Goal: Find specific page/section: Find specific page/section

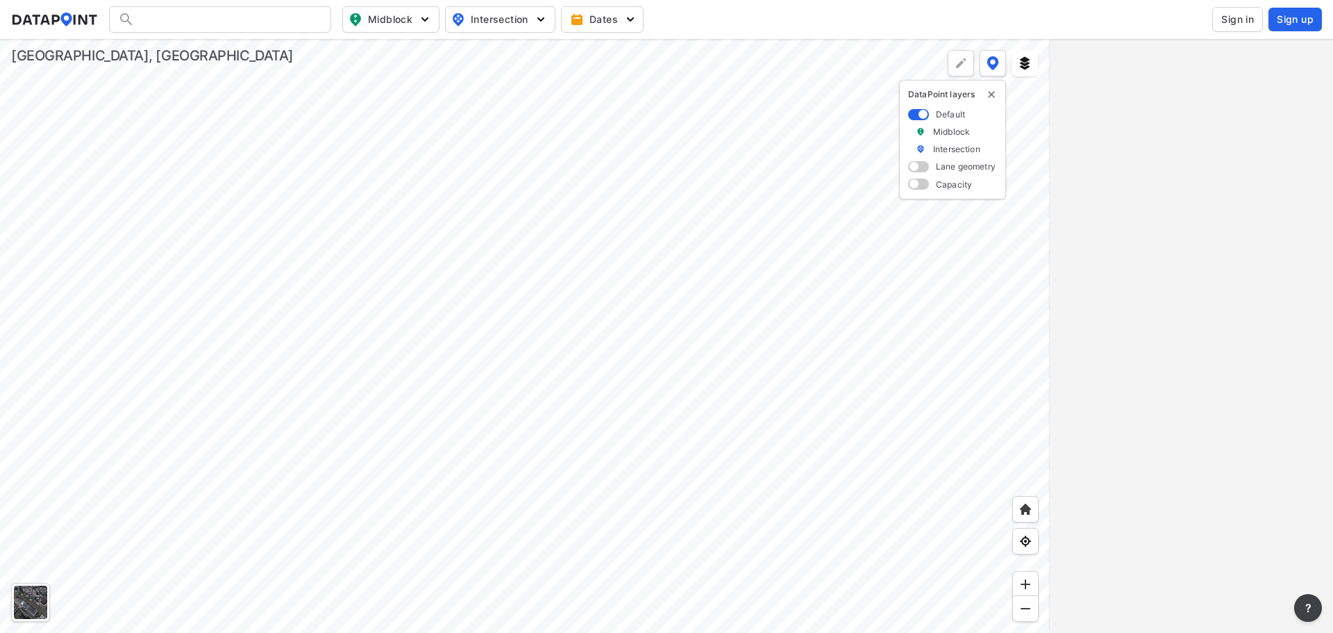
click at [729, 67] on div at bounding box center [525, 336] width 1050 height 594
click at [417, 565] on div at bounding box center [525, 336] width 1050 height 594
click at [501, 460] on div at bounding box center [525, 336] width 1050 height 594
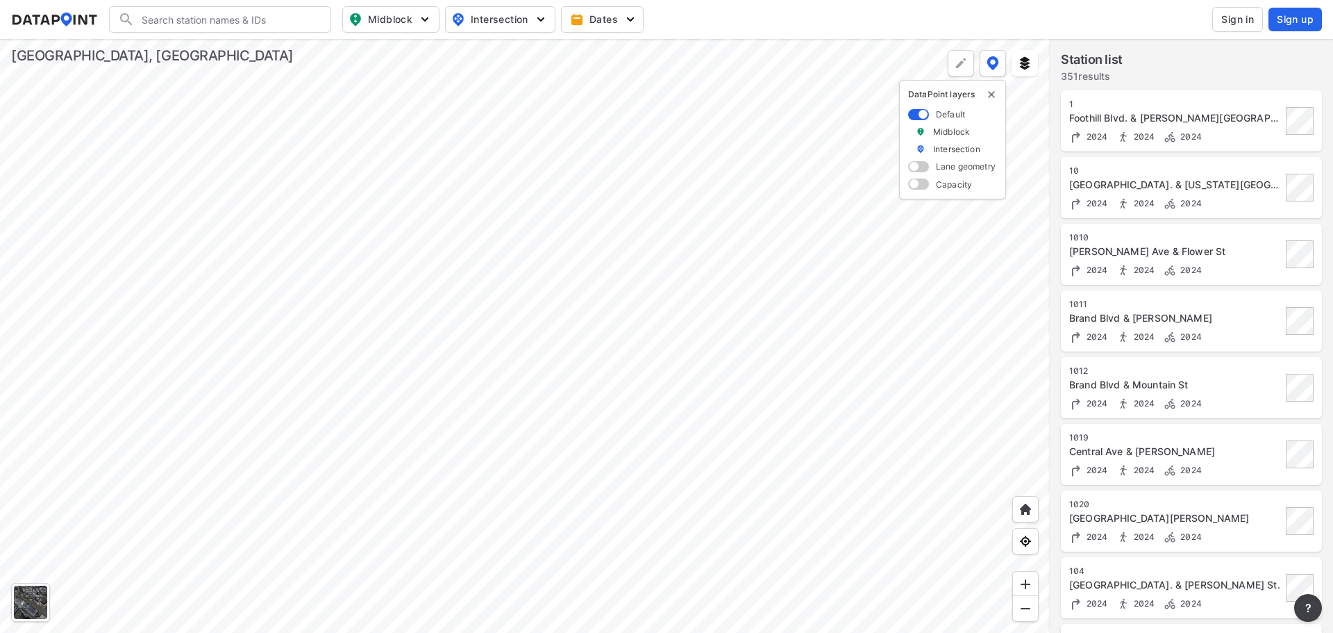
click at [531, 355] on div at bounding box center [525, 336] width 1050 height 594
click at [515, 288] on div at bounding box center [525, 336] width 1050 height 594
click at [582, 266] on div at bounding box center [525, 336] width 1050 height 594
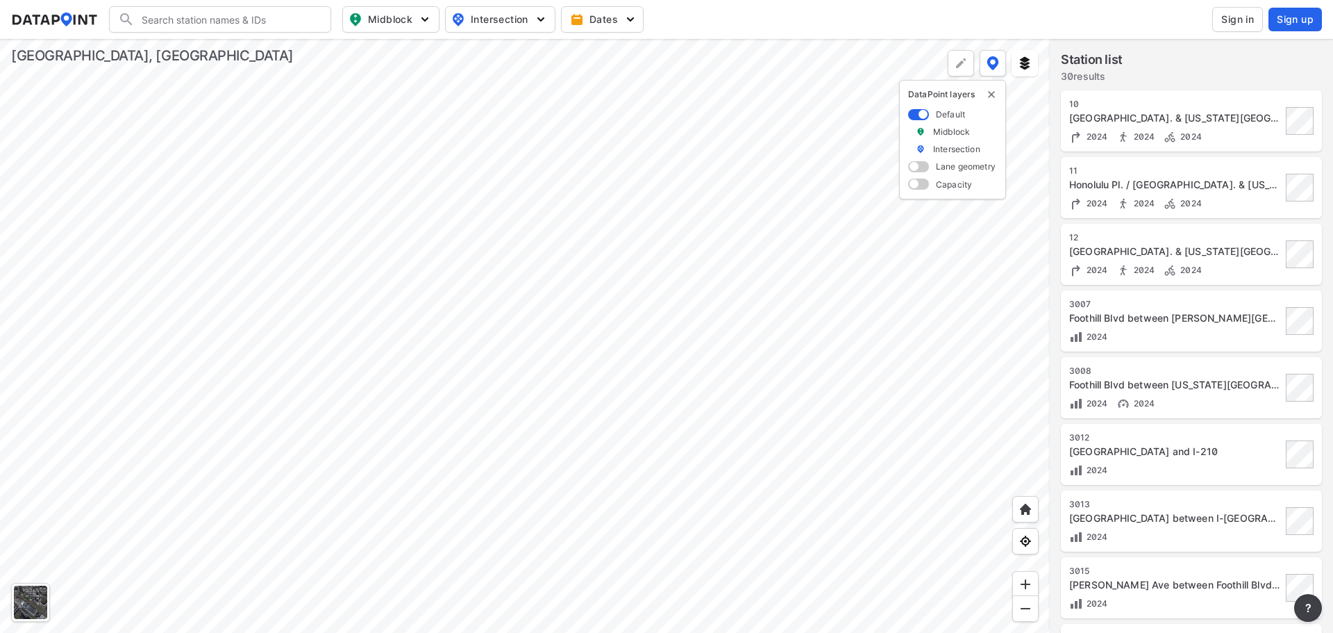
click at [664, 316] on div at bounding box center [525, 336] width 1050 height 594
click at [633, 276] on div at bounding box center [525, 336] width 1050 height 594
click at [610, 287] on div at bounding box center [525, 336] width 1050 height 594
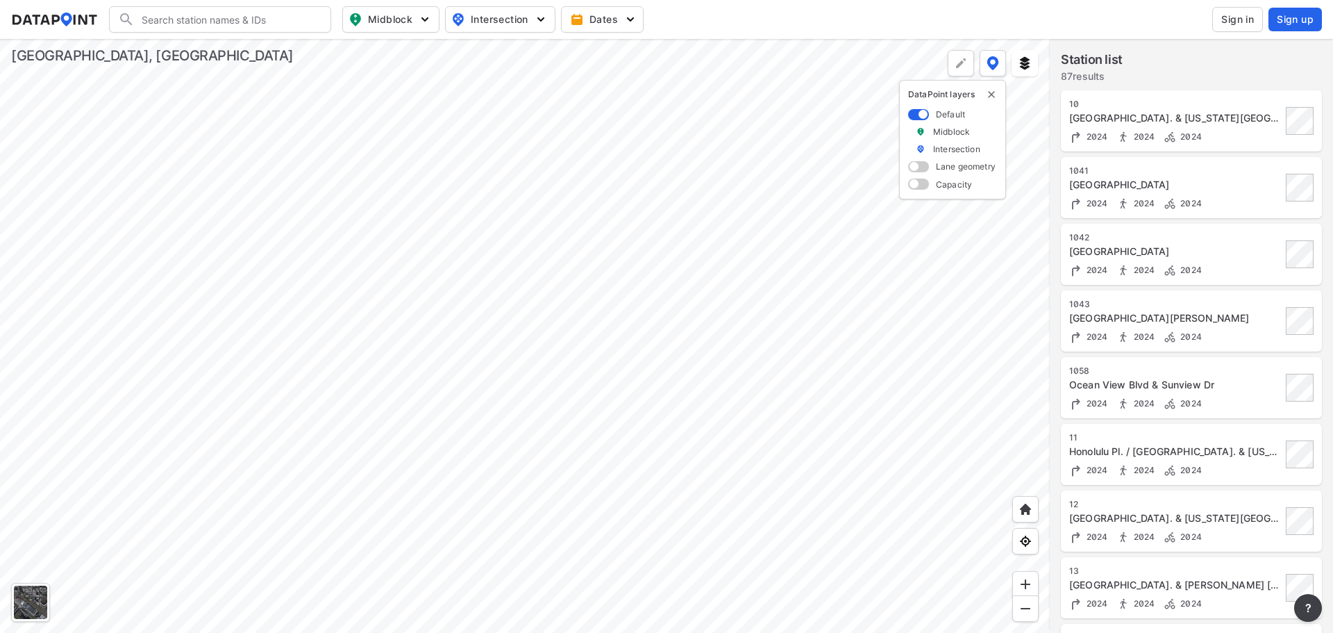
click at [579, 231] on div at bounding box center [525, 336] width 1050 height 594
click at [604, 351] on div at bounding box center [525, 336] width 1050 height 594
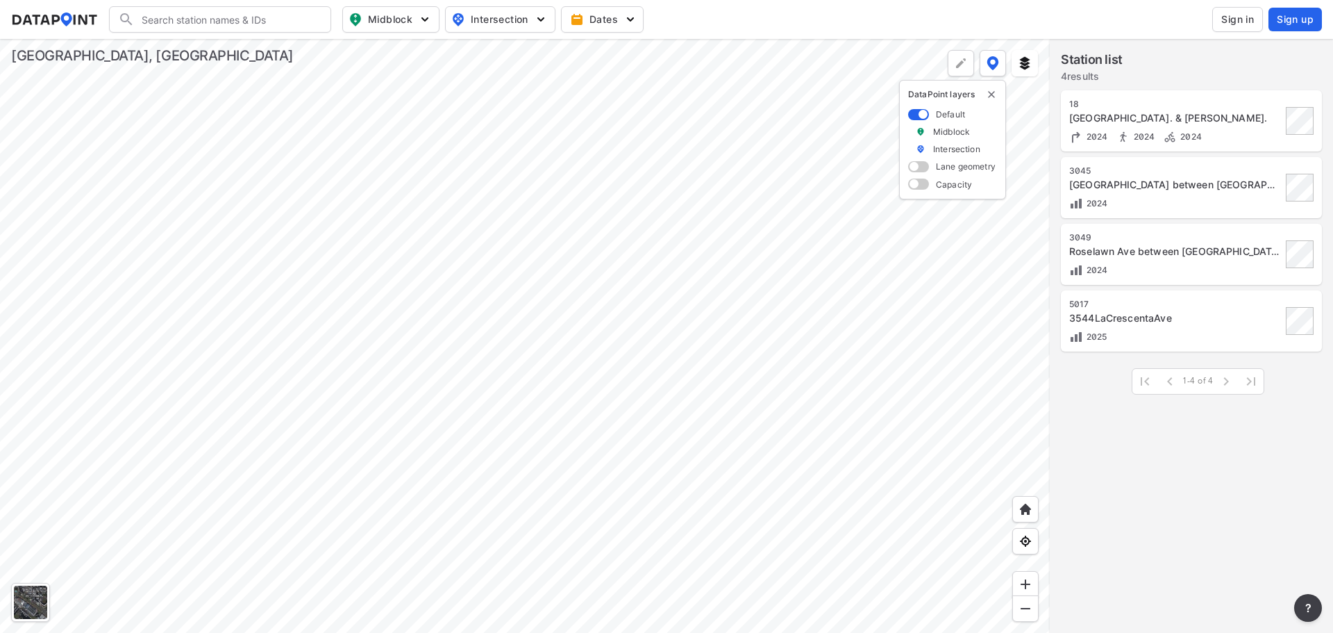
click at [651, 426] on div at bounding box center [525, 336] width 1050 height 594
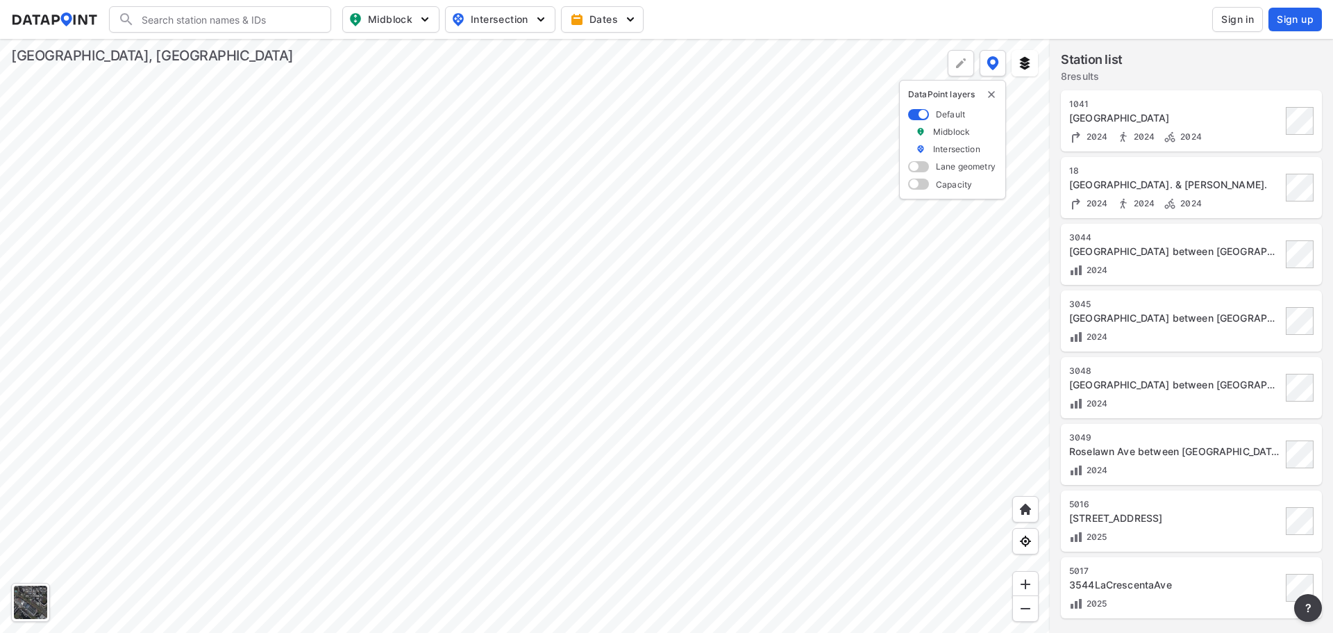
click at [486, 218] on div at bounding box center [525, 336] width 1050 height 594
click at [1156, 185] on div "[GEOGRAPHIC_DATA]. & [PERSON_NAME]." at bounding box center [1176, 185] width 213 height 14
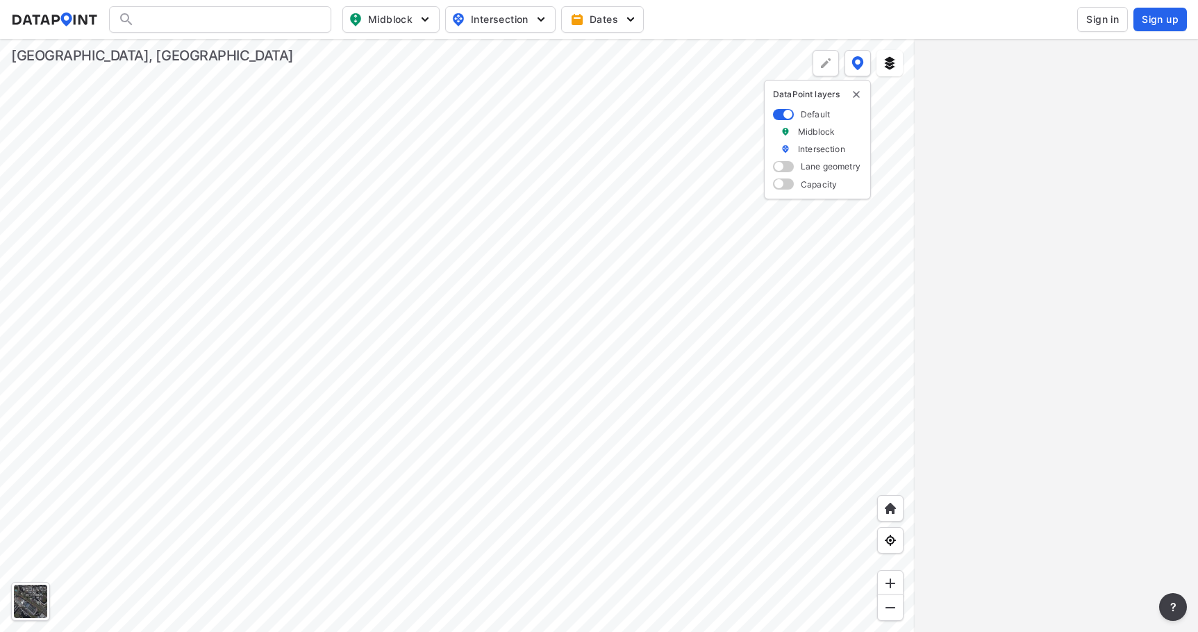
click at [442, 312] on div at bounding box center [457, 335] width 915 height 593
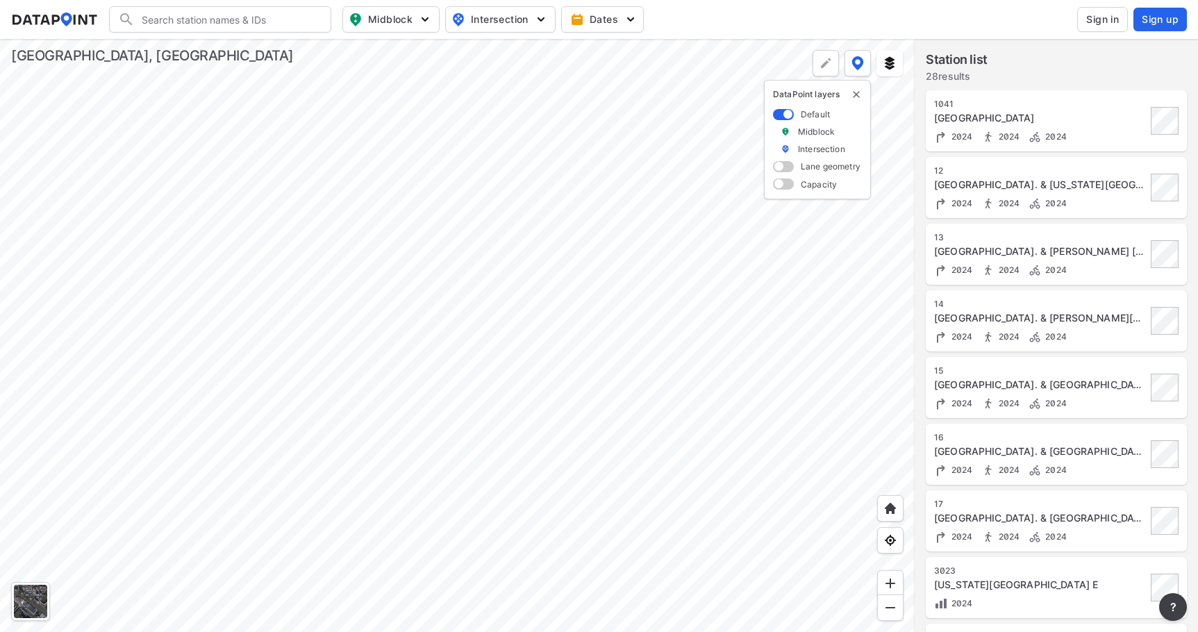
click at [497, 432] on div at bounding box center [457, 335] width 915 height 593
click at [295, 39] on div at bounding box center [457, 335] width 915 height 593
click at [372, 269] on div at bounding box center [457, 335] width 915 height 593
click at [317, 127] on div at bounding box center [457, 335] width 915 height 593
click at [385, 241] on div at bounding box center [457, 335] width 915 height 593
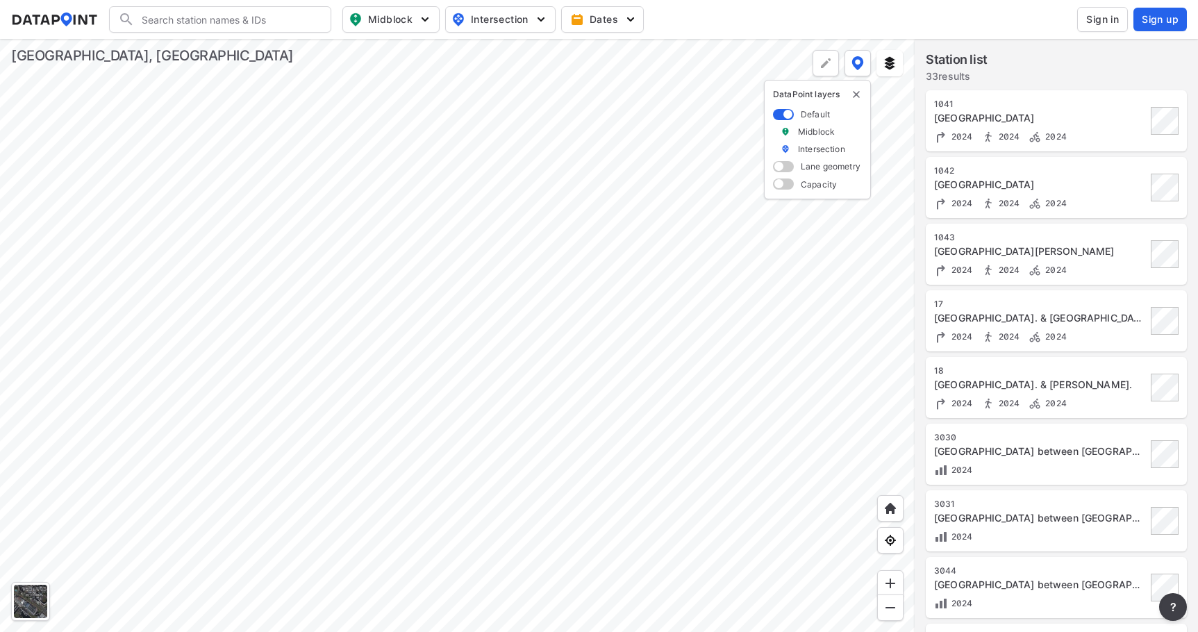
click at [440, 347] on div at bounding box center [457, 335] width 915 height 593
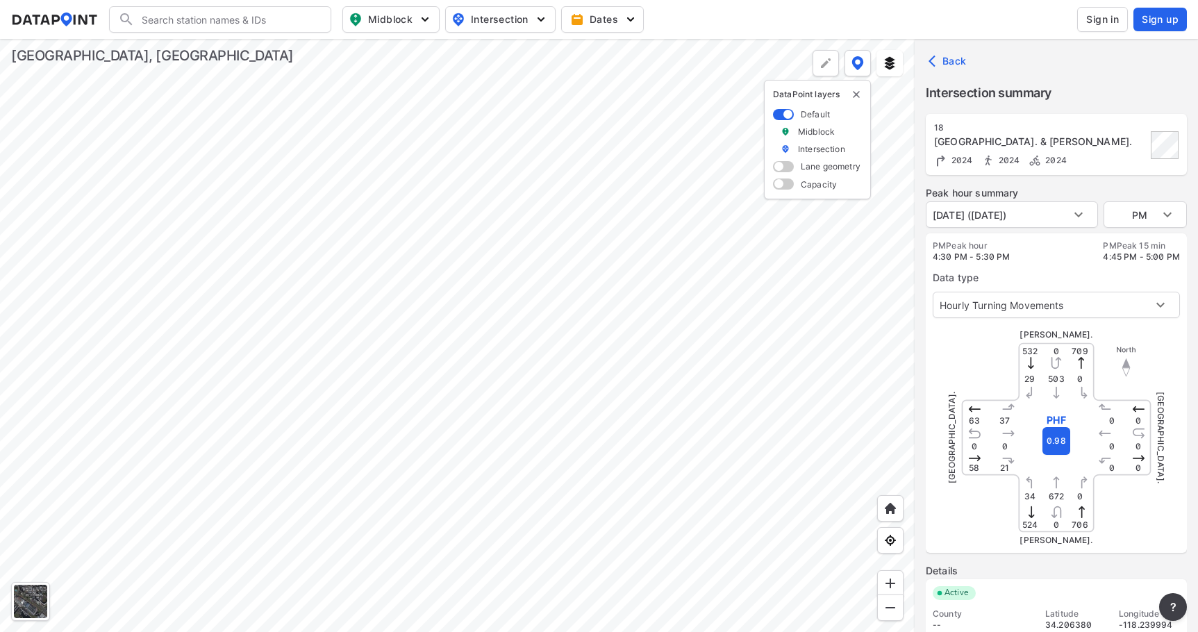
scroll to position [47, 0]
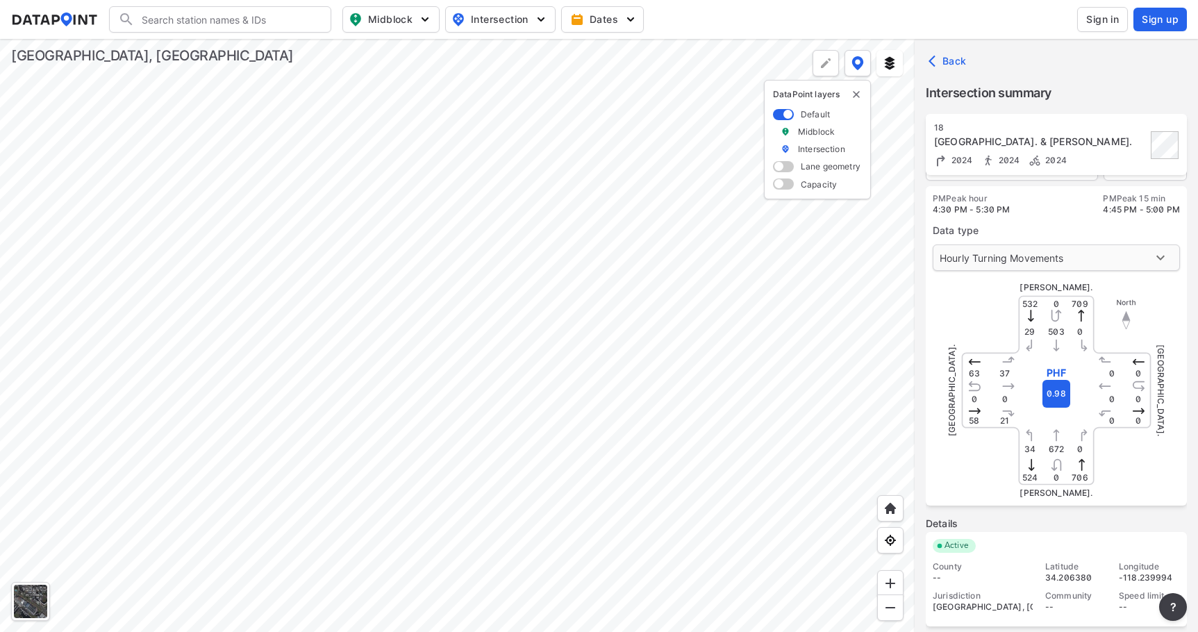
click at [1113, 258] on body "Search Please enter a search term. Midblock Intersection Dates Sign in Sign up …" at bounding box center [599, 316] width 1198 height 632
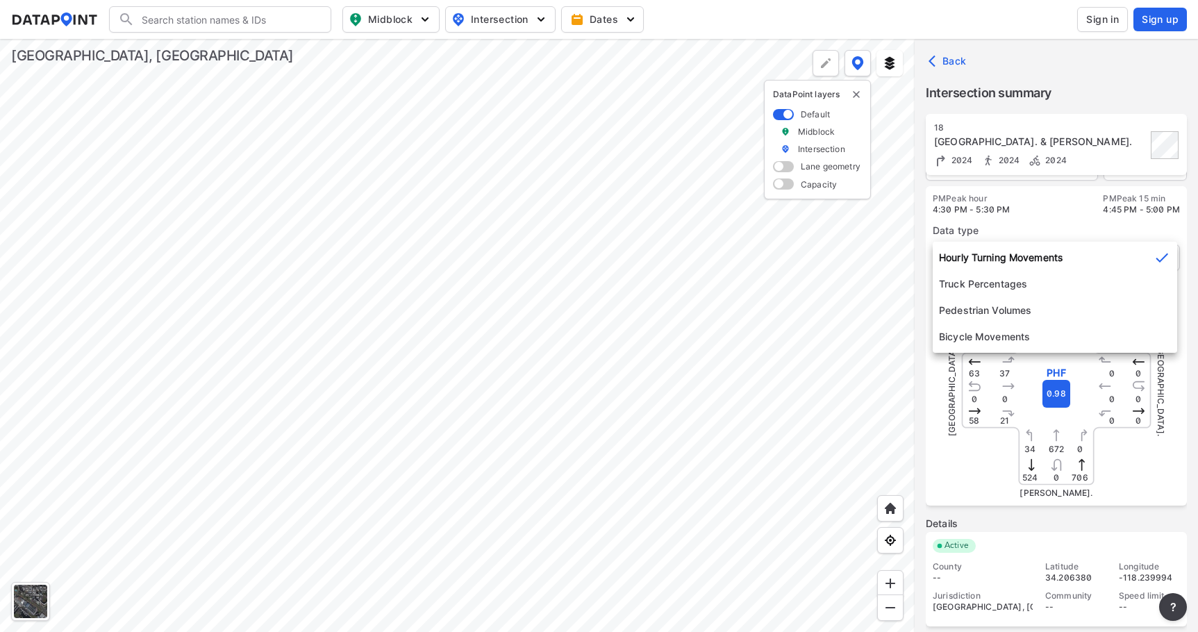
click at [1166, 144] on div at bounding box center [599, 316] width 1198 height 632
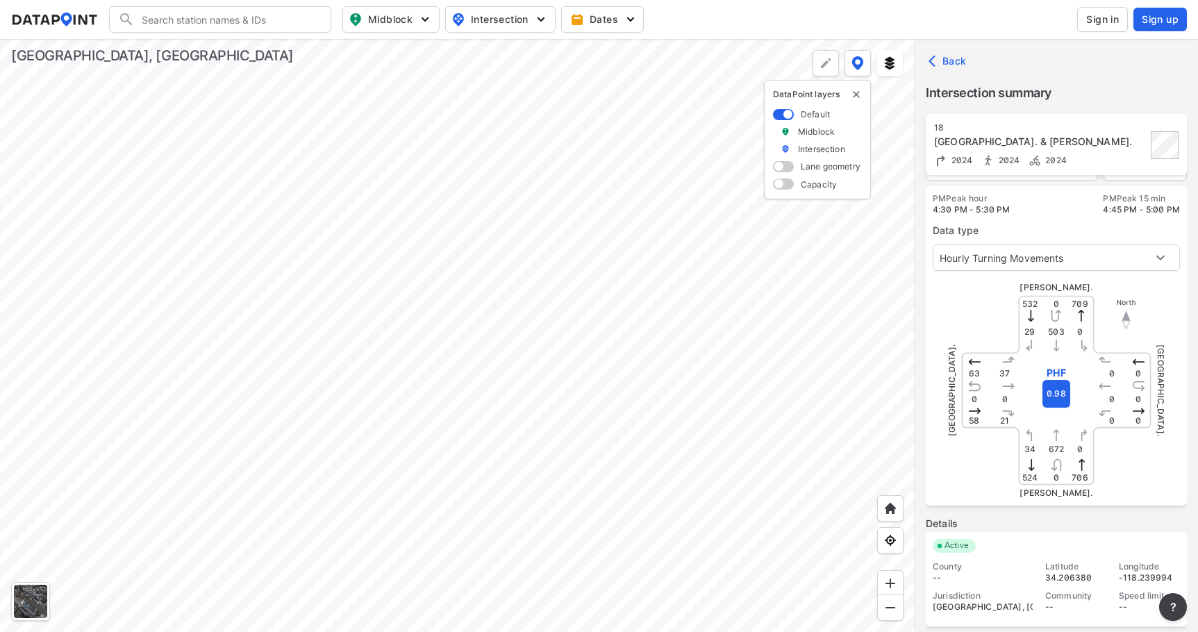
click at [1111, 131] on div "18" at bounding box center [1040, 127] width 213 height 11
drag, startPoint x: 976, startPoint y: 168, endPoint x: 981, endPoint y: 189, distance: 21.6
click at [981, 189] on div "18 La Crescenta Ave. & Shirley Jean St. 2024 2024 2024 Peak hour summary May 1,…" at bounding box center [1056, 381] width 261 height 535
